Goal: Task Accomplishment & Management: Complete application form

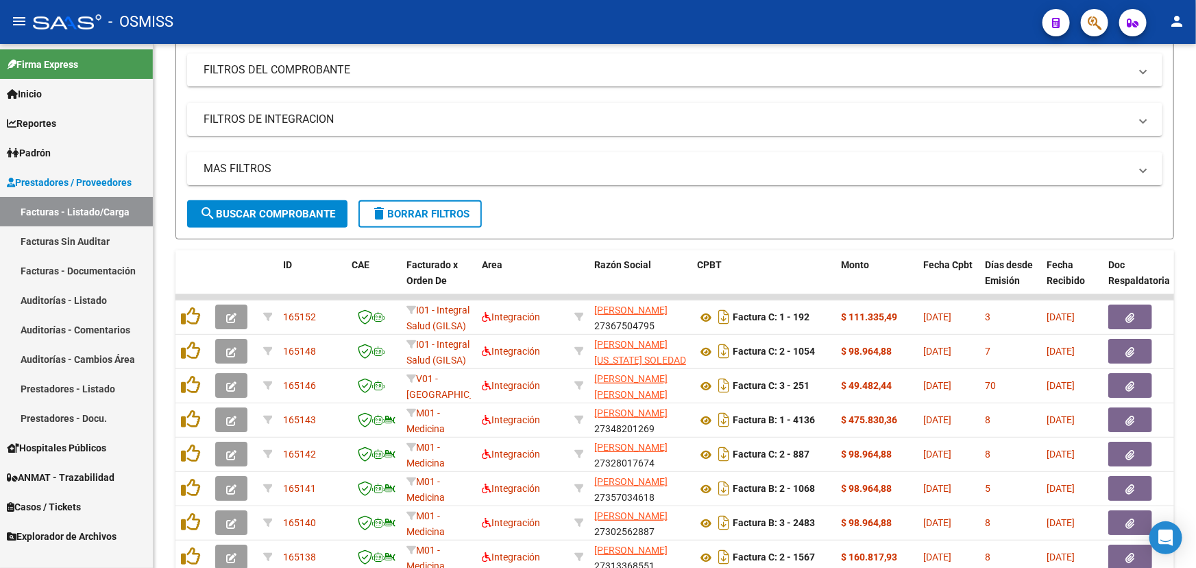
scroll to position [186, 0]
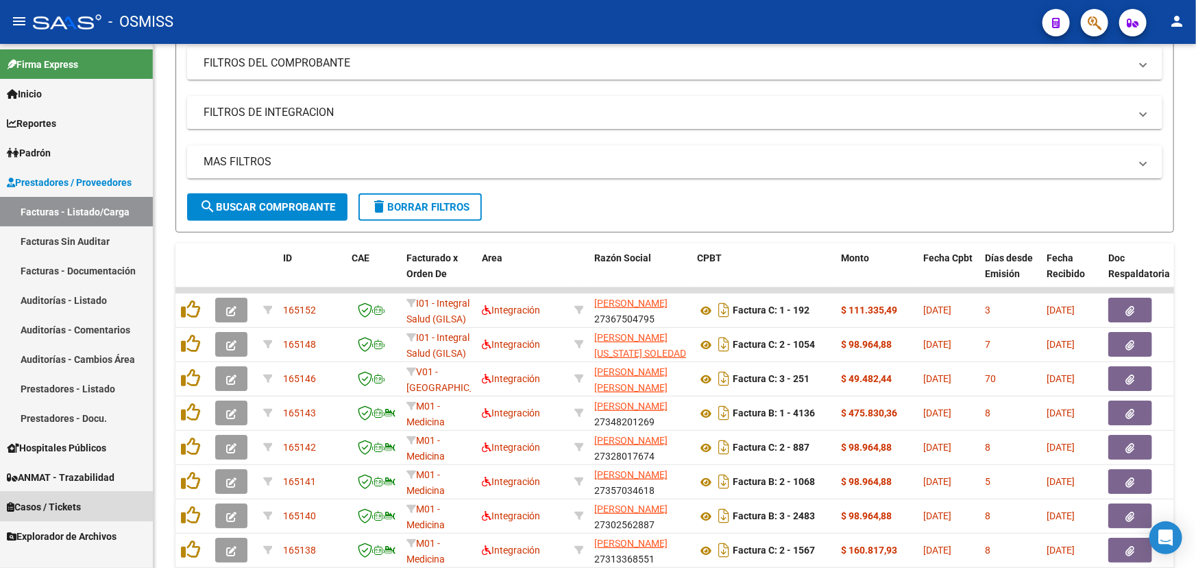
click at [29, 503] on span "Casos / Tickets" at bounding box center [44, 506] width 74 height 15
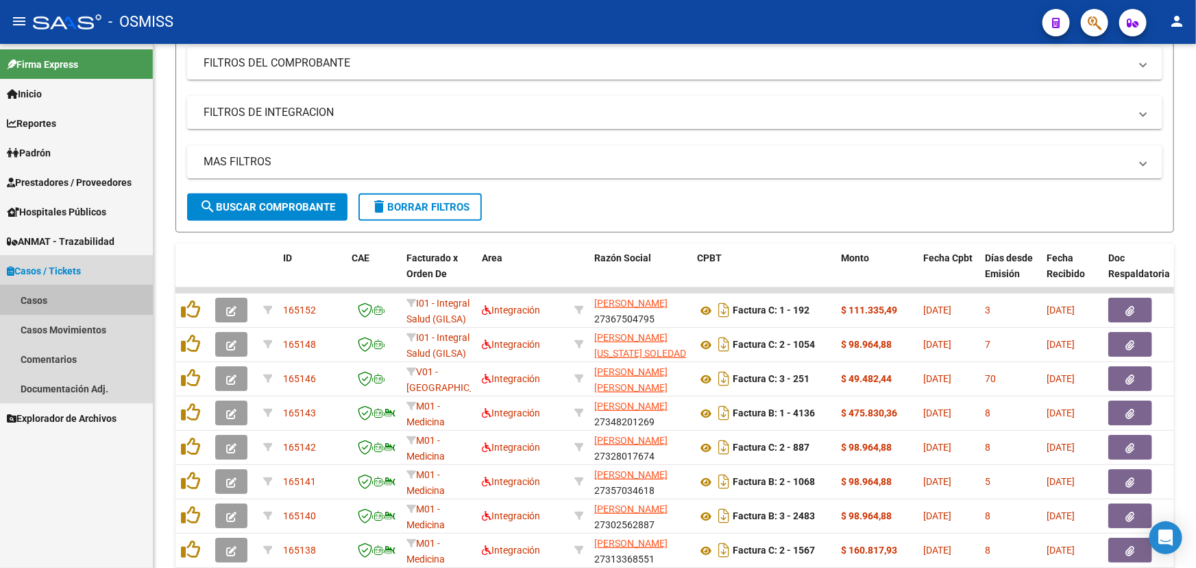
click at [27, 299] on link "Casos" at bounding box center [76, 299] width 153 height 29
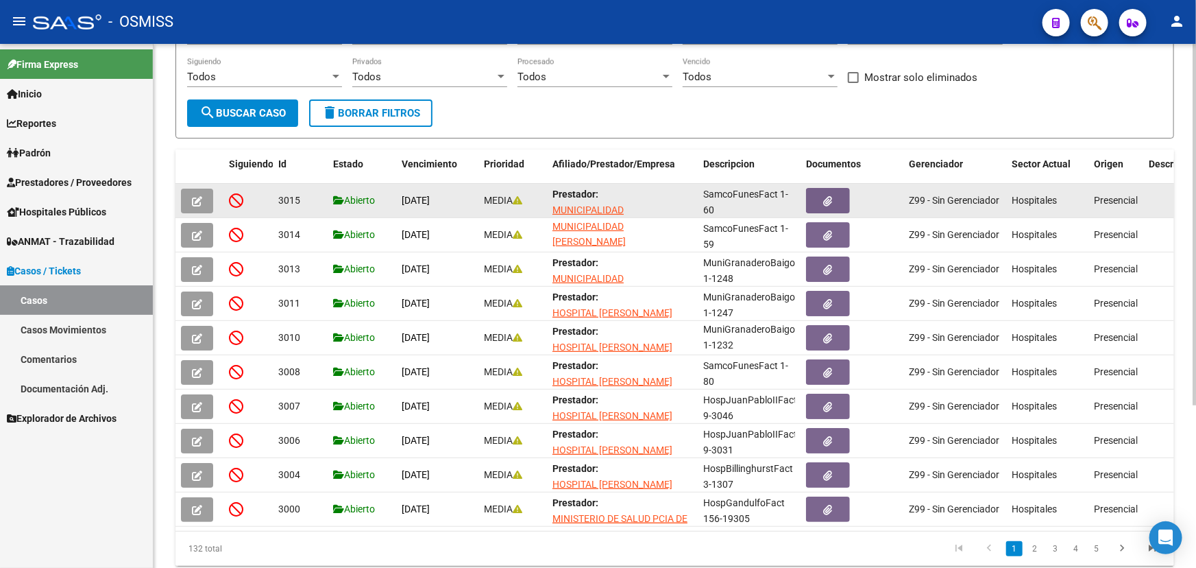
click at [192, 196] on icon "button" at bounding box center [197, 201] width 10 height 10
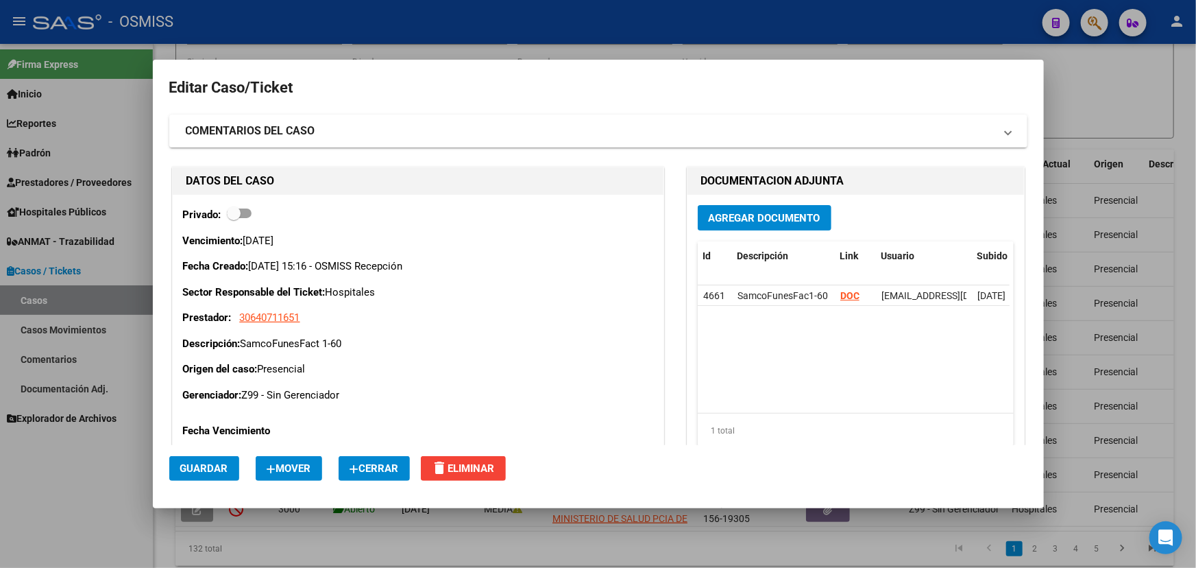
click at [387, 460] on button "Cerrar" at bounding box center [374, 468] width 71 height 25
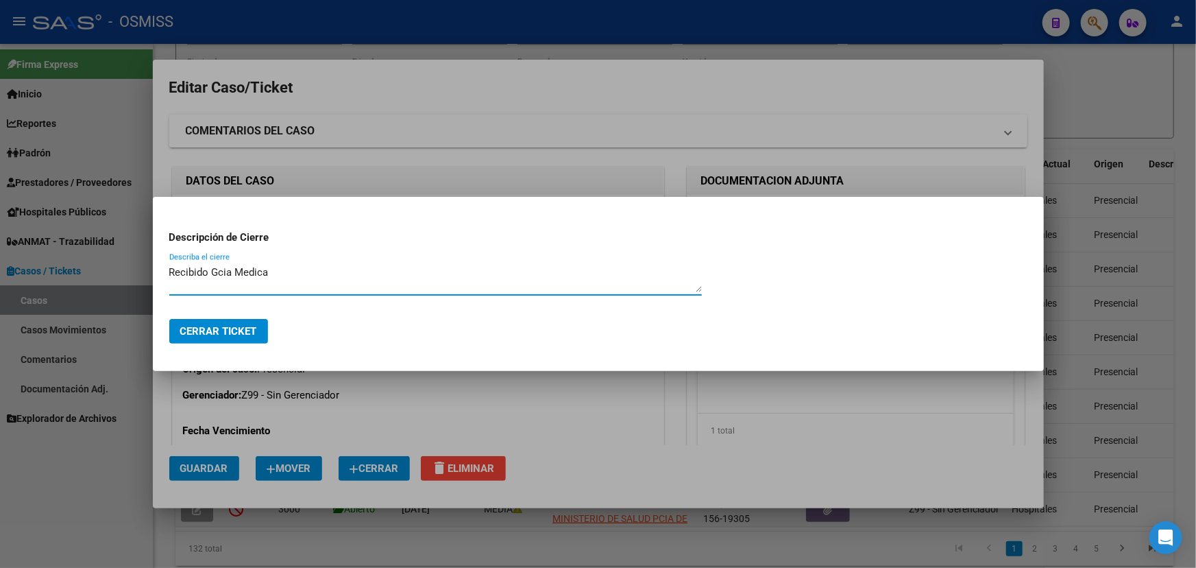
type textarea "Recibido Gcia Medica"
click at [203, 337] on button "Cerrar Ticket" at bounding box center [218, 331] width 99 height 25
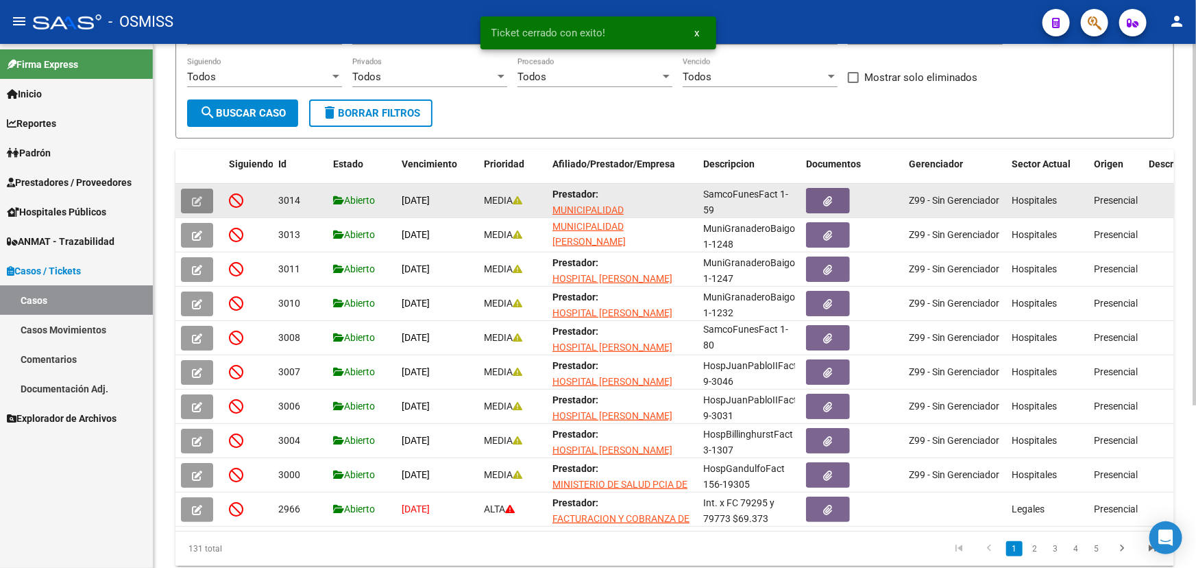
click at [194, 200] on icon "button" at bounding box center [197, 201] width 10 height 10
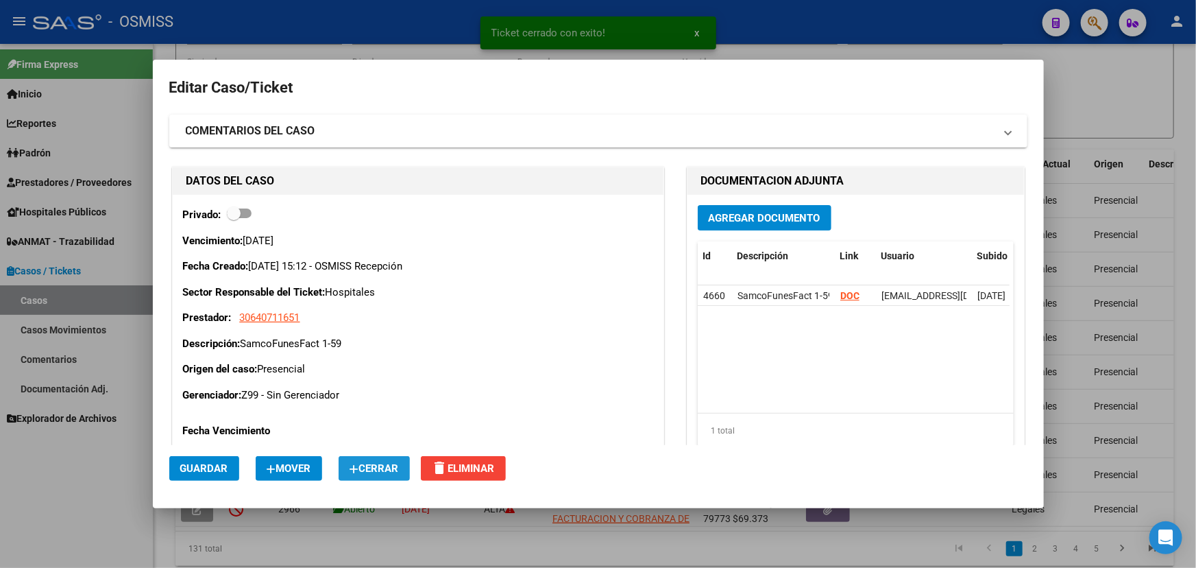
click at [388, 462] on span "Cerrar" at bounding box center [374, 468] width 49 height 12
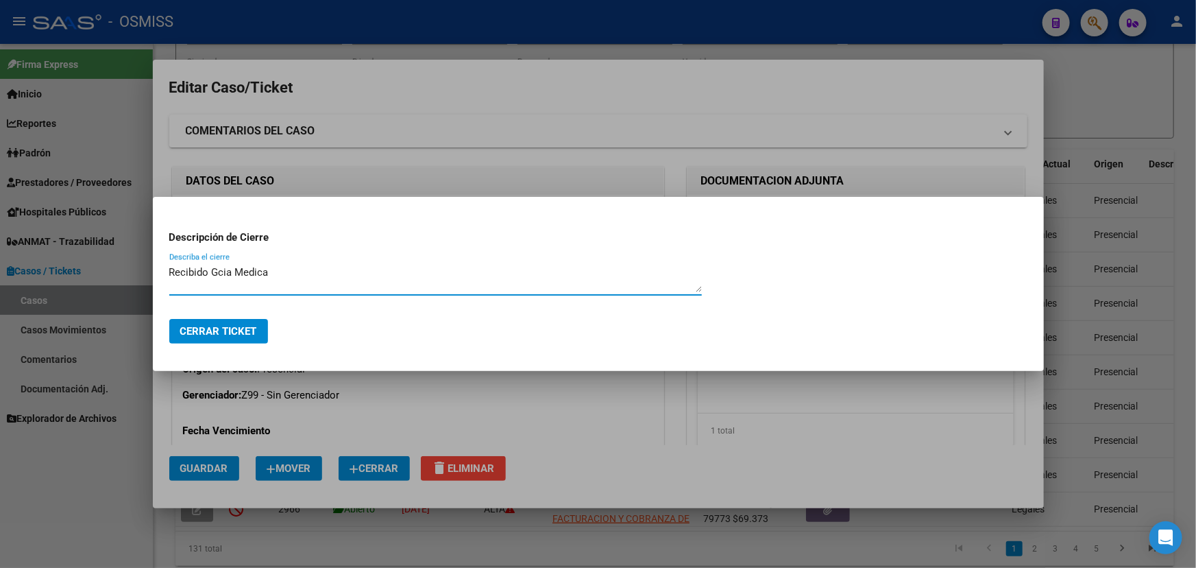
type textarea "Recibido Gcia Medica"
click at [219, 332] on span "Cerrar Ticket" at bounding box center [218, 331] width 77 height 12
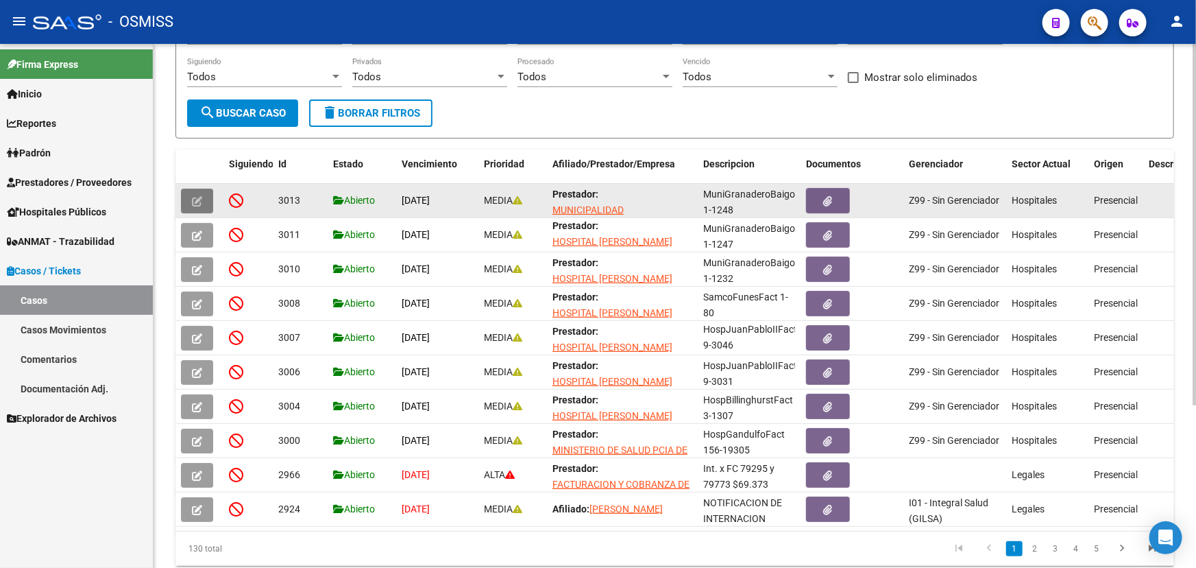
click at [193, 199] on icon "button" at bounding box center [197, 201] width 10 height 10
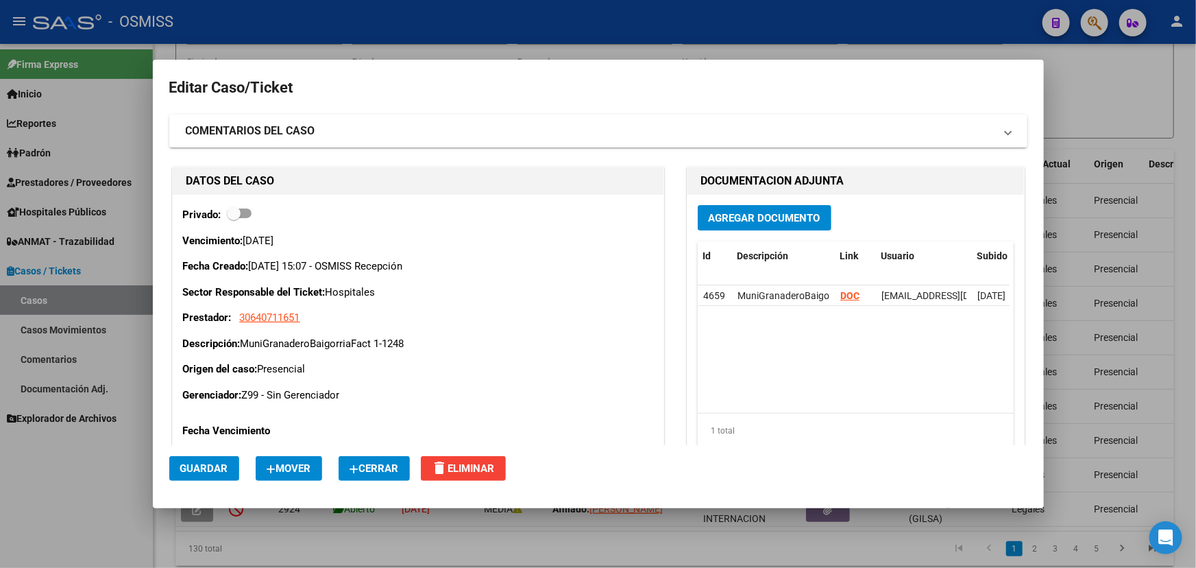
click at [367, 473] on span "Cerrar" at bounding box center [374, 468] width 49 height 12
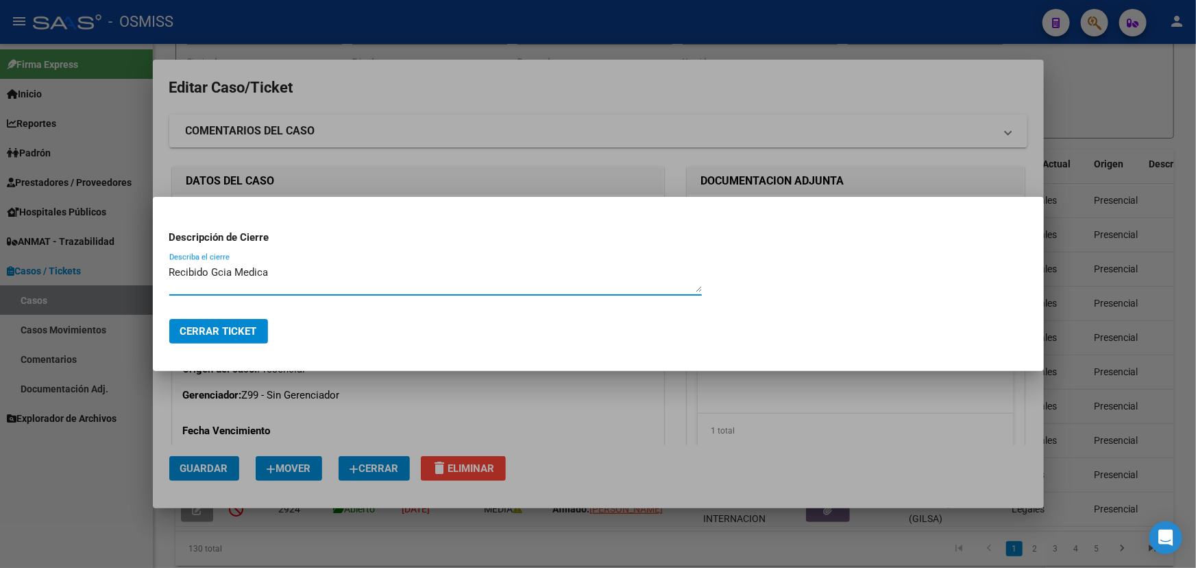
type textarea "Recibido Gcia Medica"
click at [226, 341] on button "Cerrar Ticket" at bounding box center [218, 331] width 99 height 25
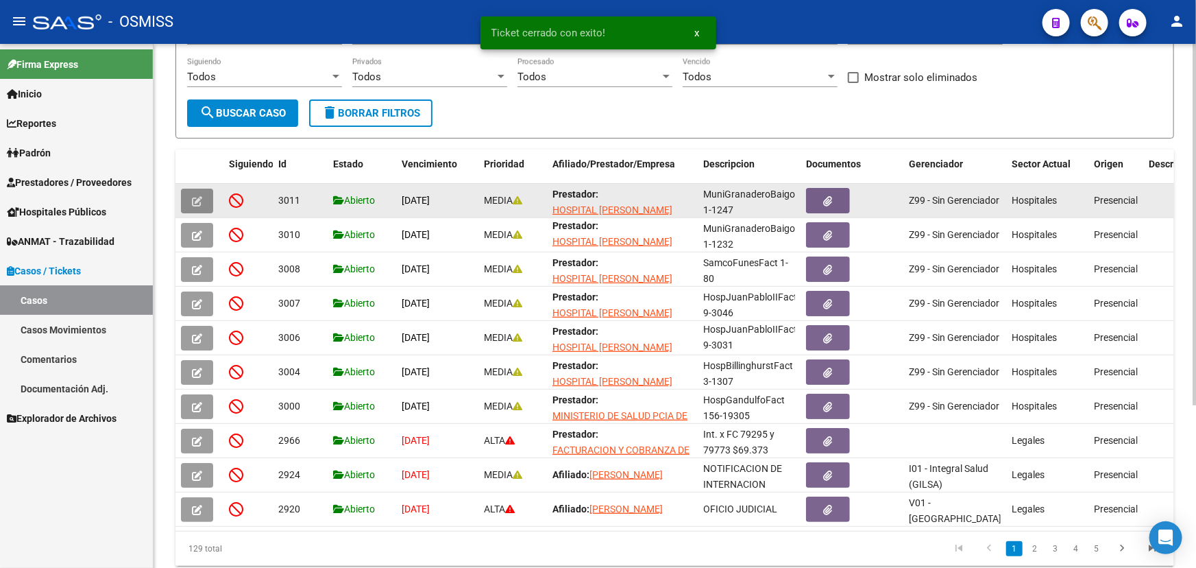
click at [200, 196] on icon "button" at bounding box center [197, 201] width 10 height 10
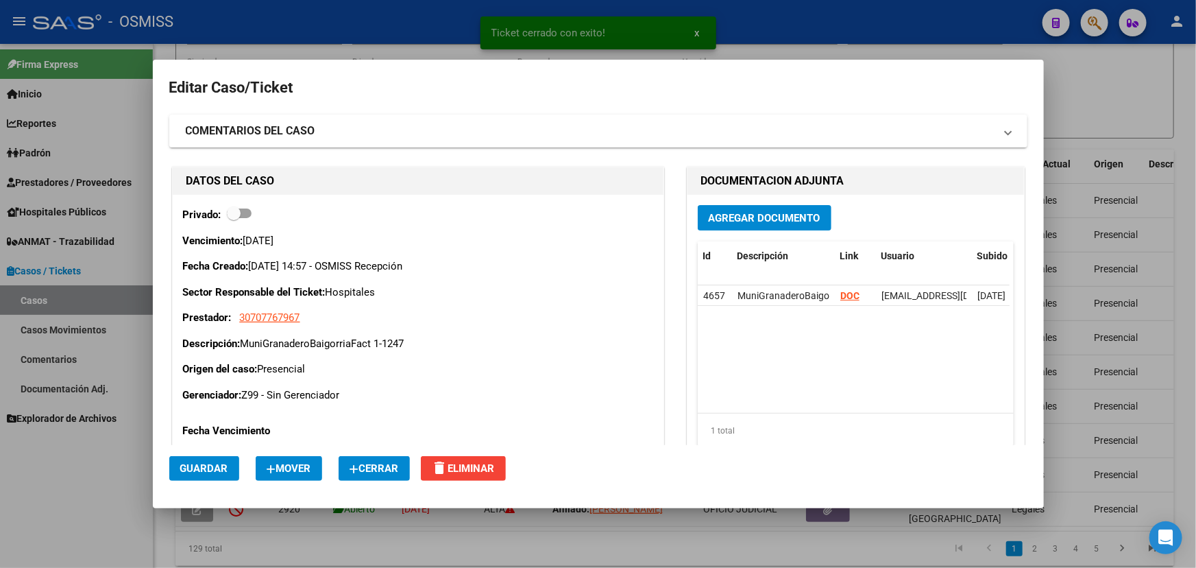
click at [392, 463] on span "Cerrar" at bounding box center [374, 468] width 49 height 12
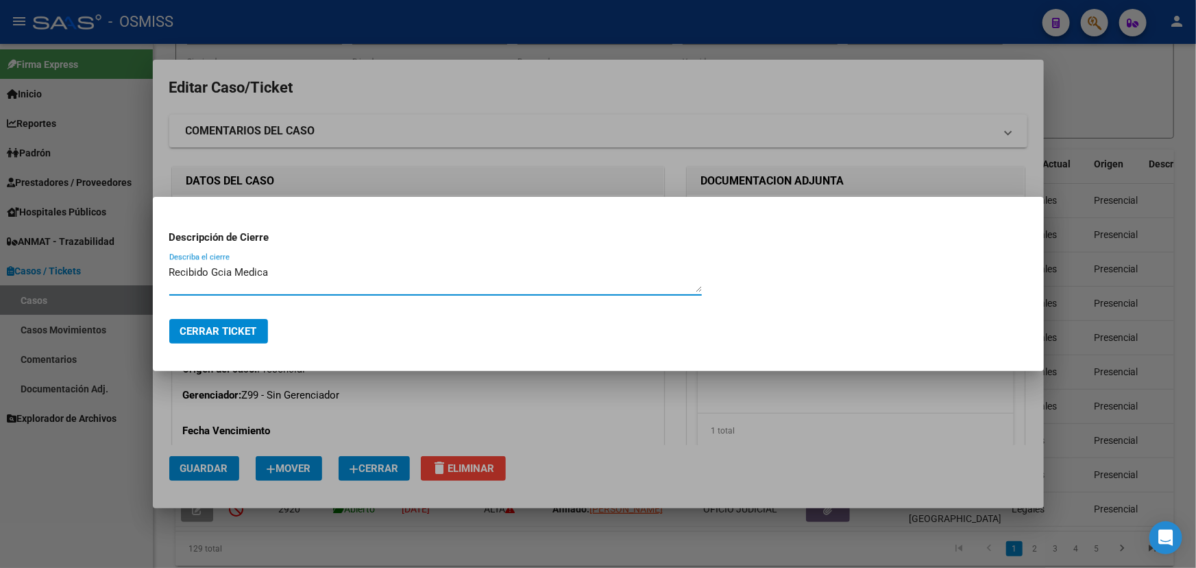
type textarea "Recibido Gcia Medica"
click at [213, 323] on button "Cerrar Ticket" at bounding box center [218, 331] width 99 height 25
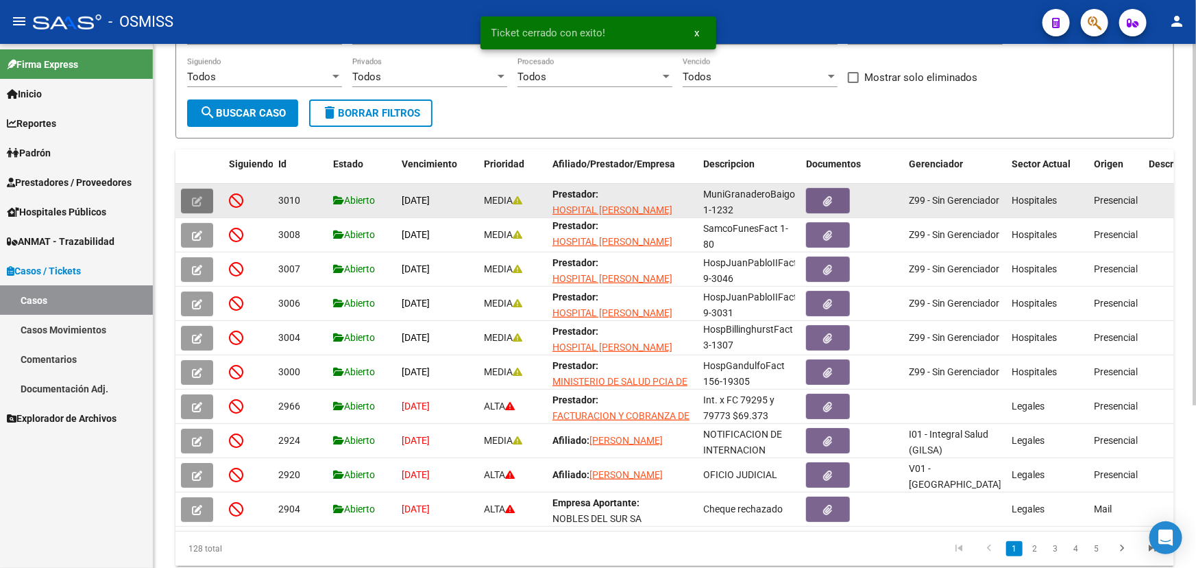
click at [202, 191] on button "button" at bounding box center [197, 201] width 32 height 25
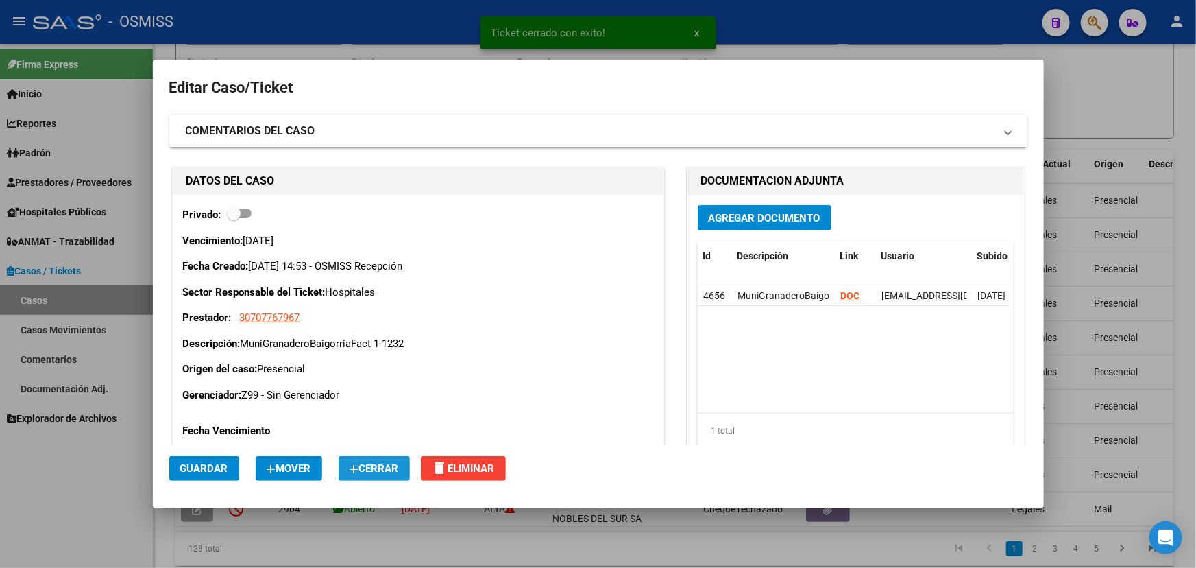
click at [376, 470] on span "Cerrar" at bounding box center [374, 468] width 49 height 12
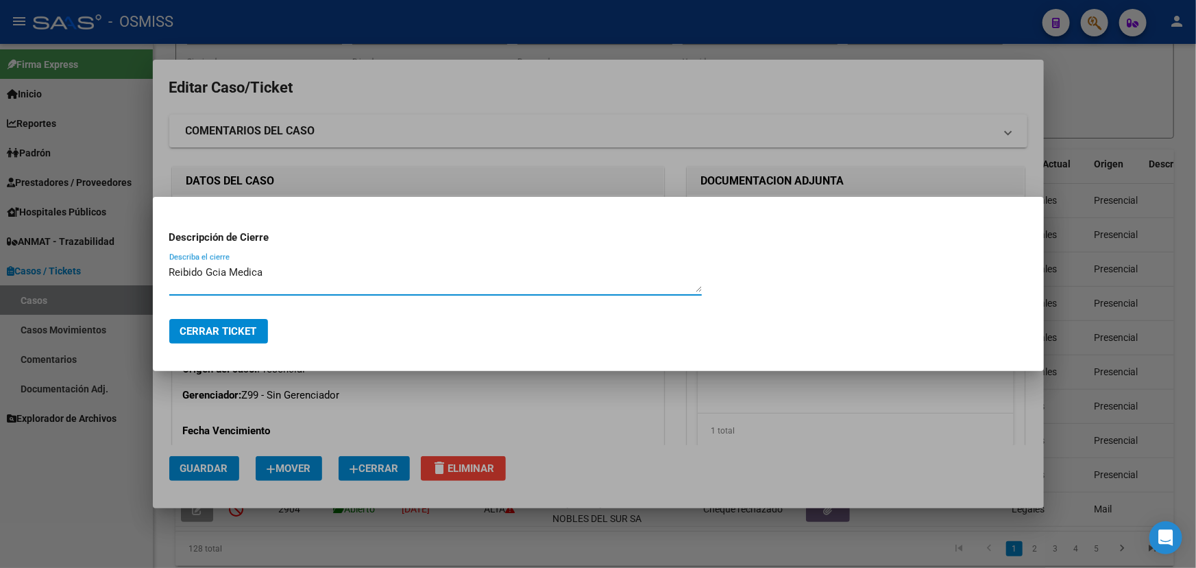
type textarea "Reibido Gcia Medica"
click at [221, 332] on span "Cerrar Ticket" at bounding box center [218, 331] width 77 height 12
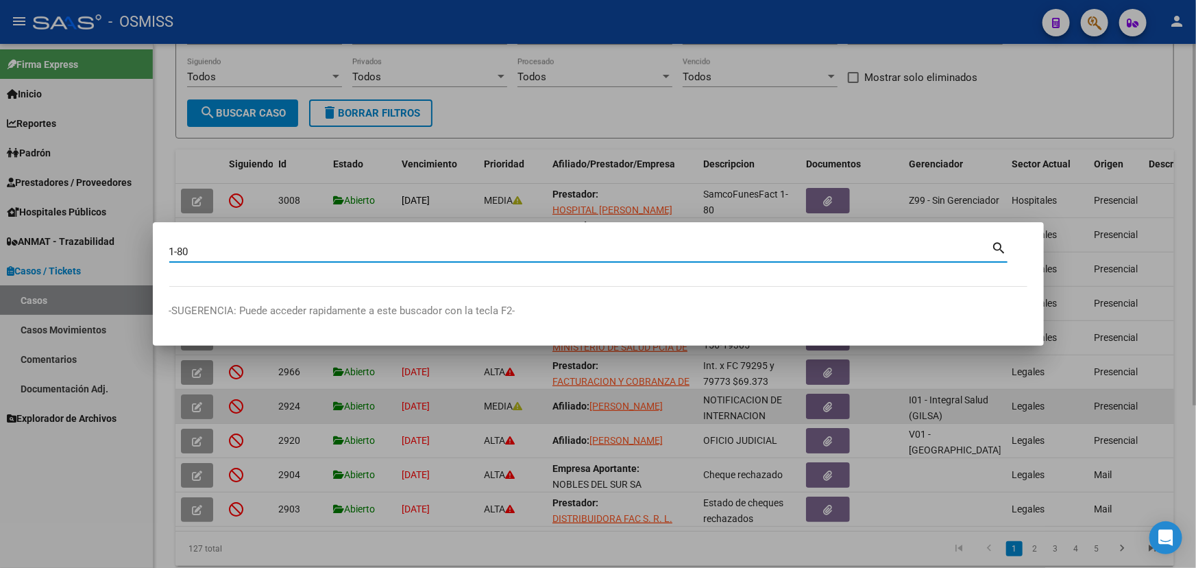
type input "1-80"
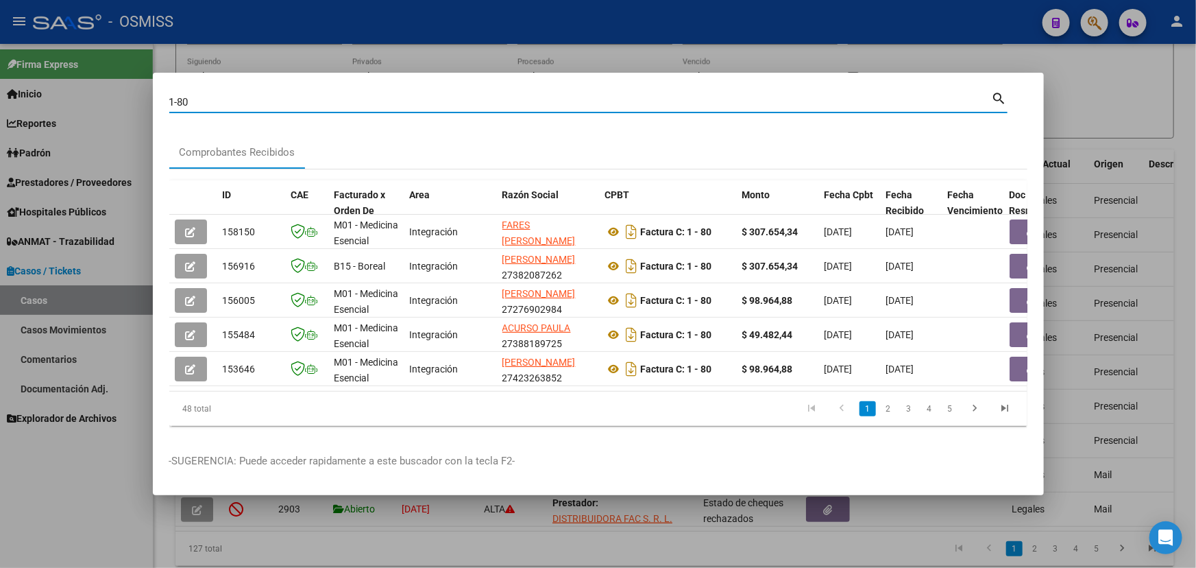
click at [1107, 88] on div at bounding box center [598, 284] width 1196 height 568
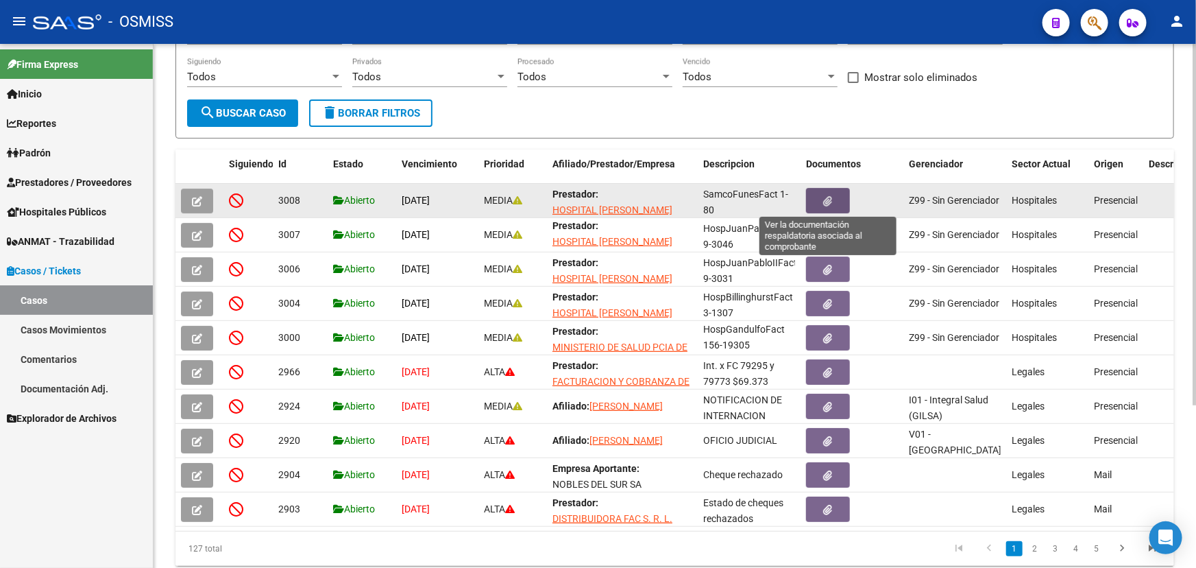
click at [828, 196] on icon "button" at bounding box center [828, 201] width 9 height 10
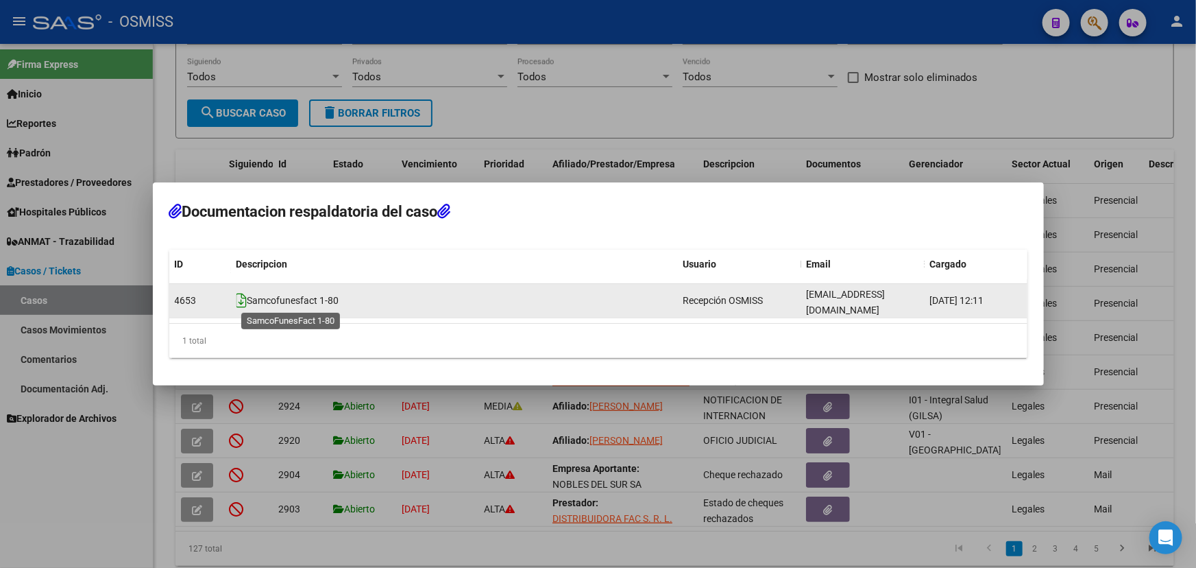
click at [244, 300] on icon at bounding box center [242, 300] width 11 height 15
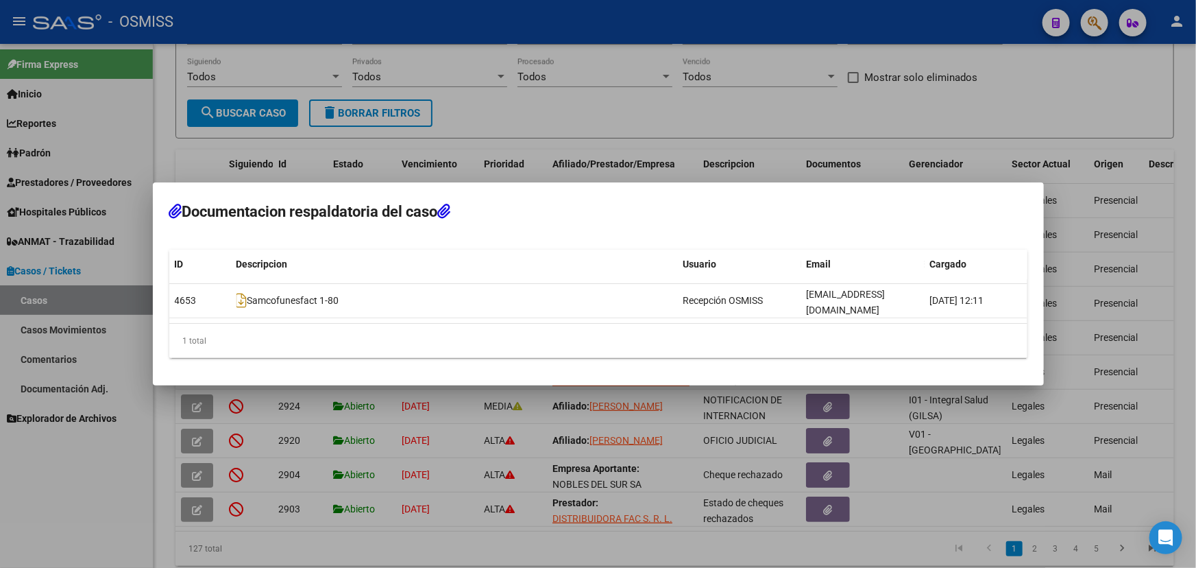
click at [860, 108] on div at bounding box center [598, 284] width 1196 height 568
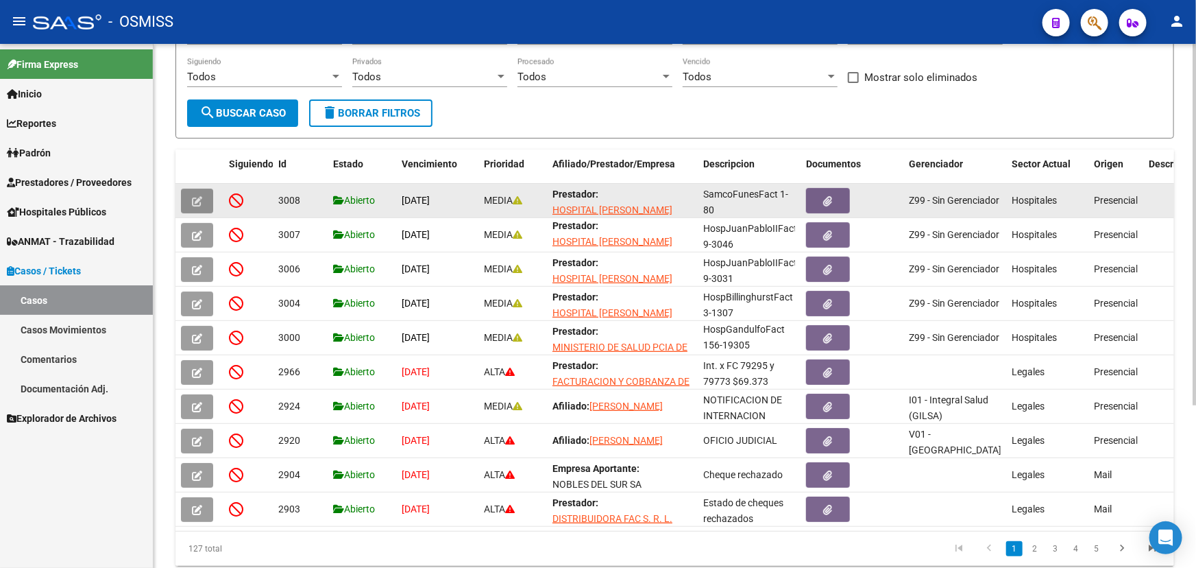
click at [189, 196] on button "button" at bounding box center [197, 201] width 32 height 25
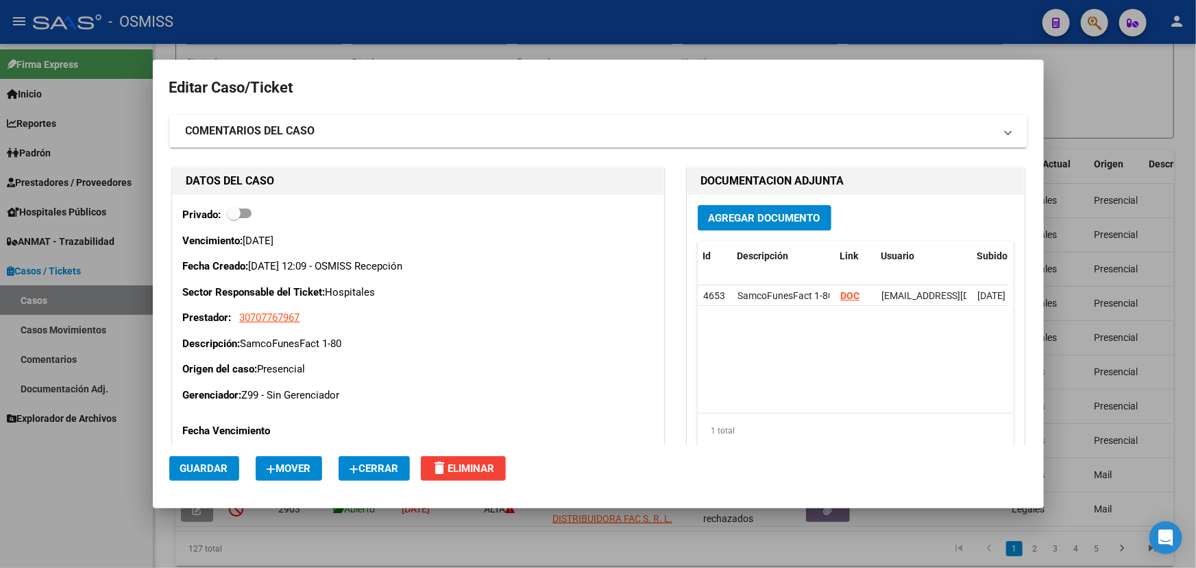
click at [394, 469] on span "Cerrar" at bounding box center [374, 468] width 49 height 12
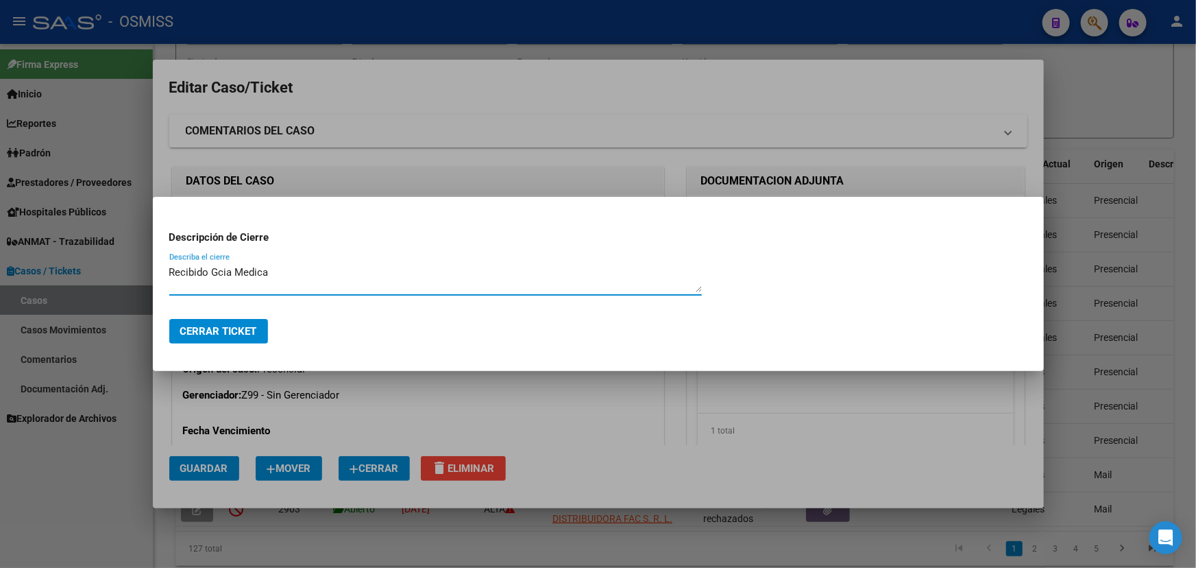
type textarea "Recibido Gcia Medica"
click at [252, 339] on button "Cerrar Ticket" at bounding box center [218, 331] width 99 height 25
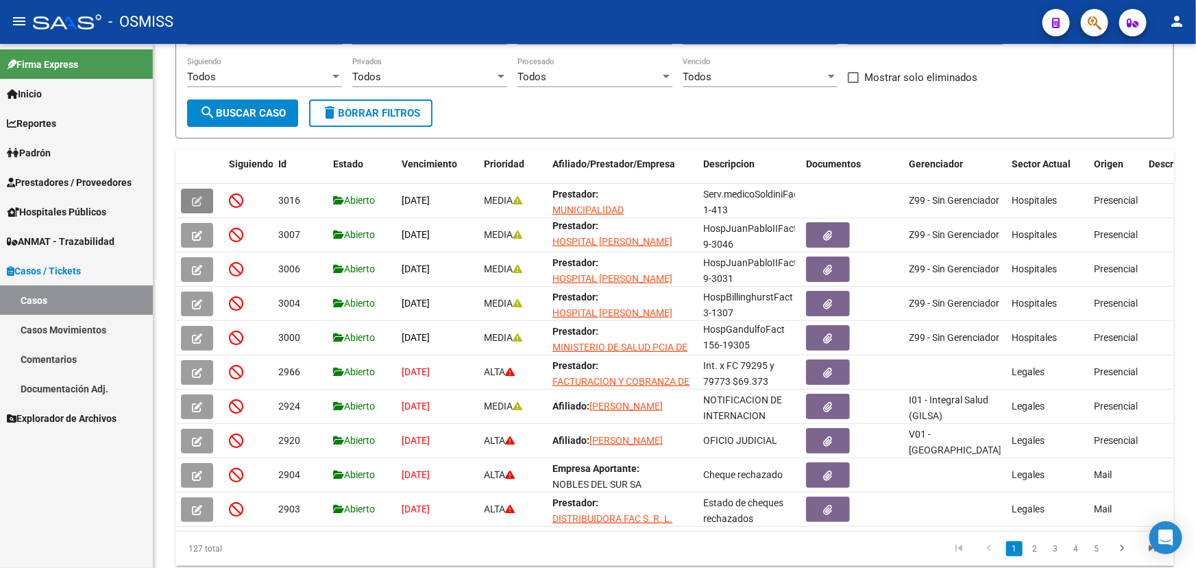
click at [53, 180] on span "Prestadores / Proveedores" at bounding box center [69, 182] width 125 height 15
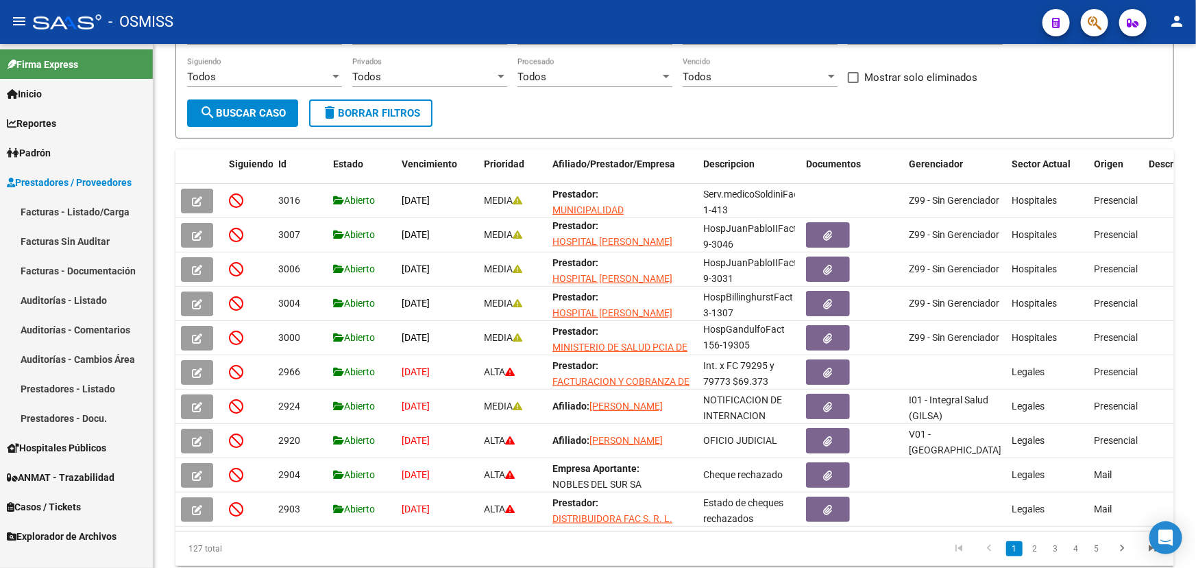
click at [44, 204] on link "Facturas - Listado/Carga" at bounding box center [76, 211] width 153 height 29
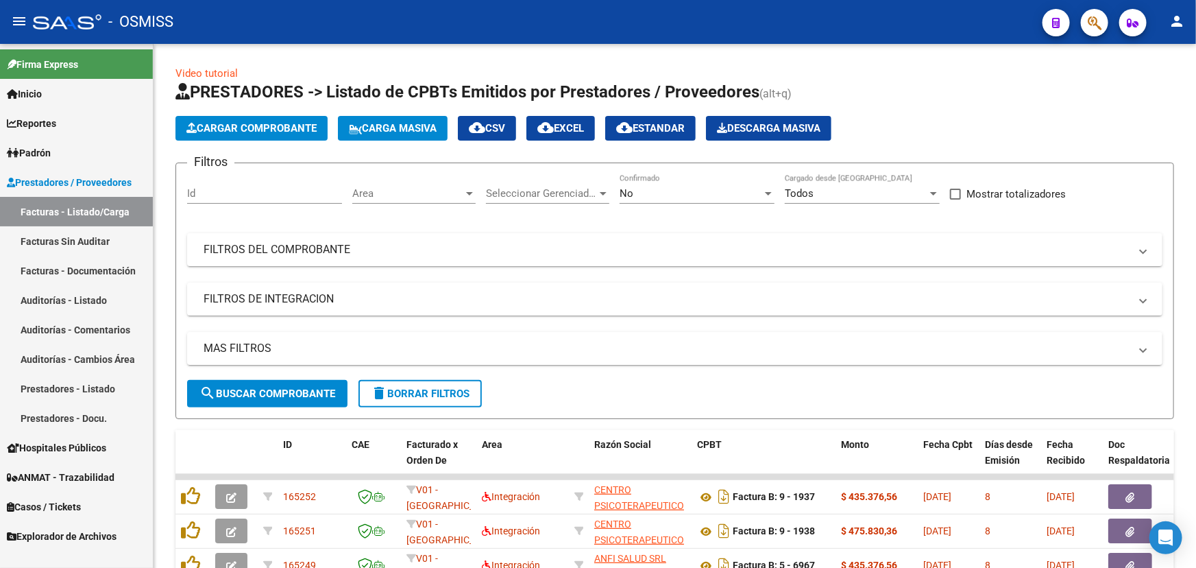
click at [32, 507] on span "Casos / Tickets" at bounding box center [44, 506] width 74 height 15
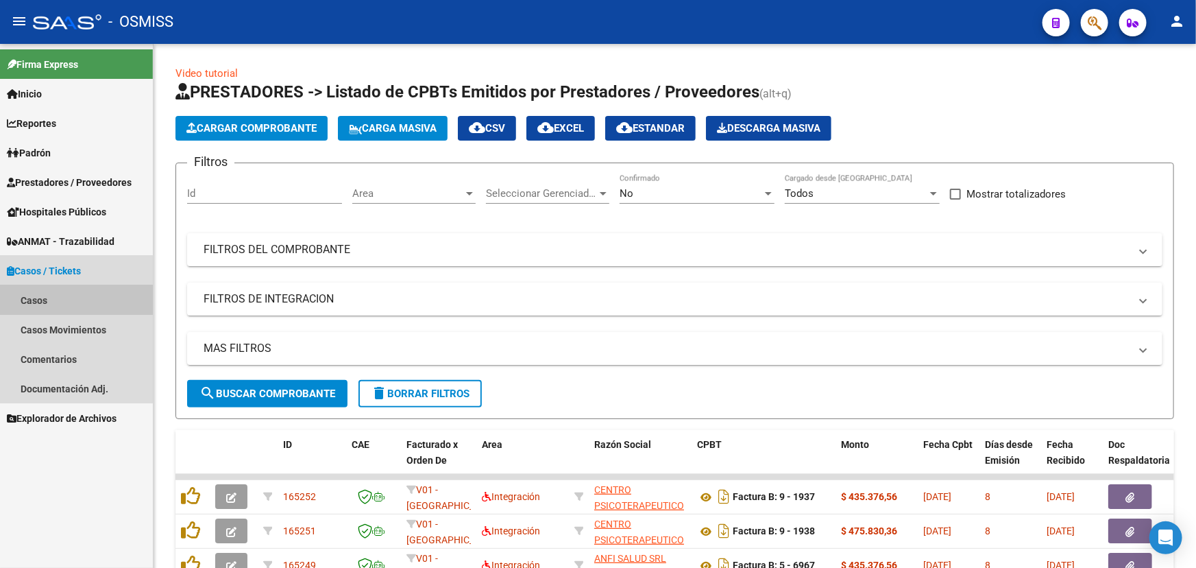
click at [26, 302] on link "Casos" at bounding box center [76, 299] width 153 height 29
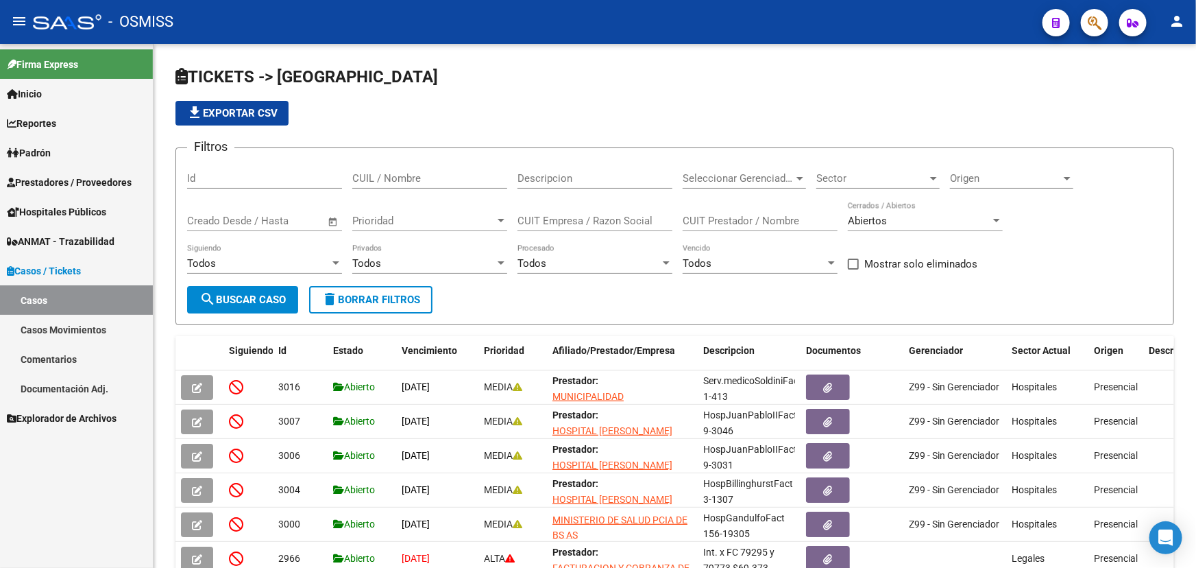
scroll to position [18, 0]
